Goal: Information Seeking & Learning: Learn about a topic

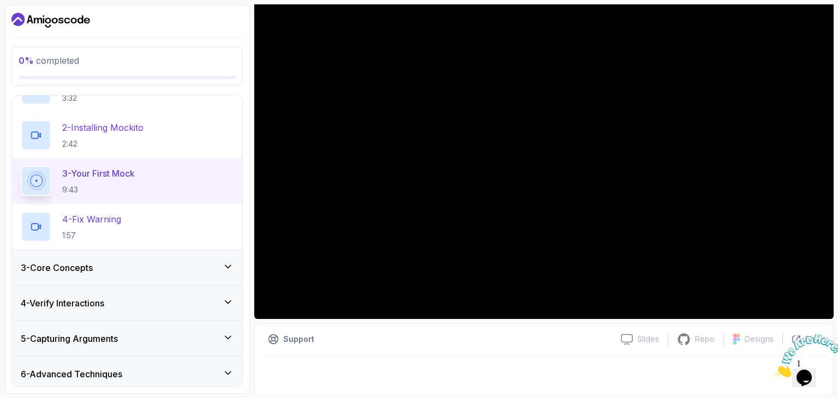
scroll to position [98, 0]
click at [106, 264] on div "3 - Core Concepts" at bounding box center [127, 268] width 213 height 13
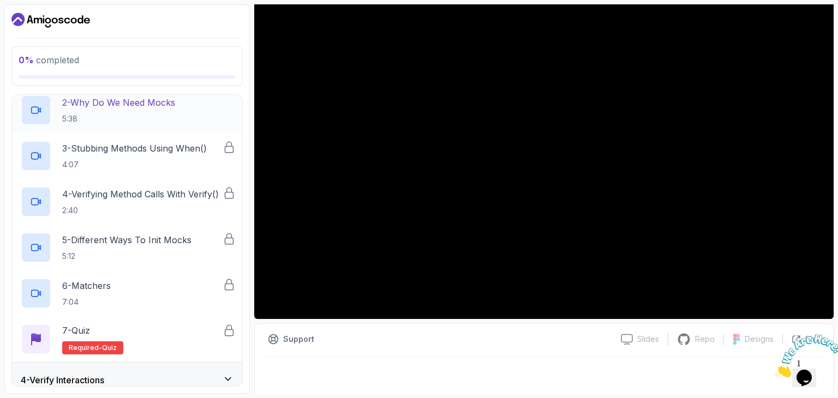
scroll to position [159, 0]
click at [164, 163] on p "4:07" at bounding box center [134, 165] width 145 height 11
